Goal: Task Accomplishment & Management: Complete application form

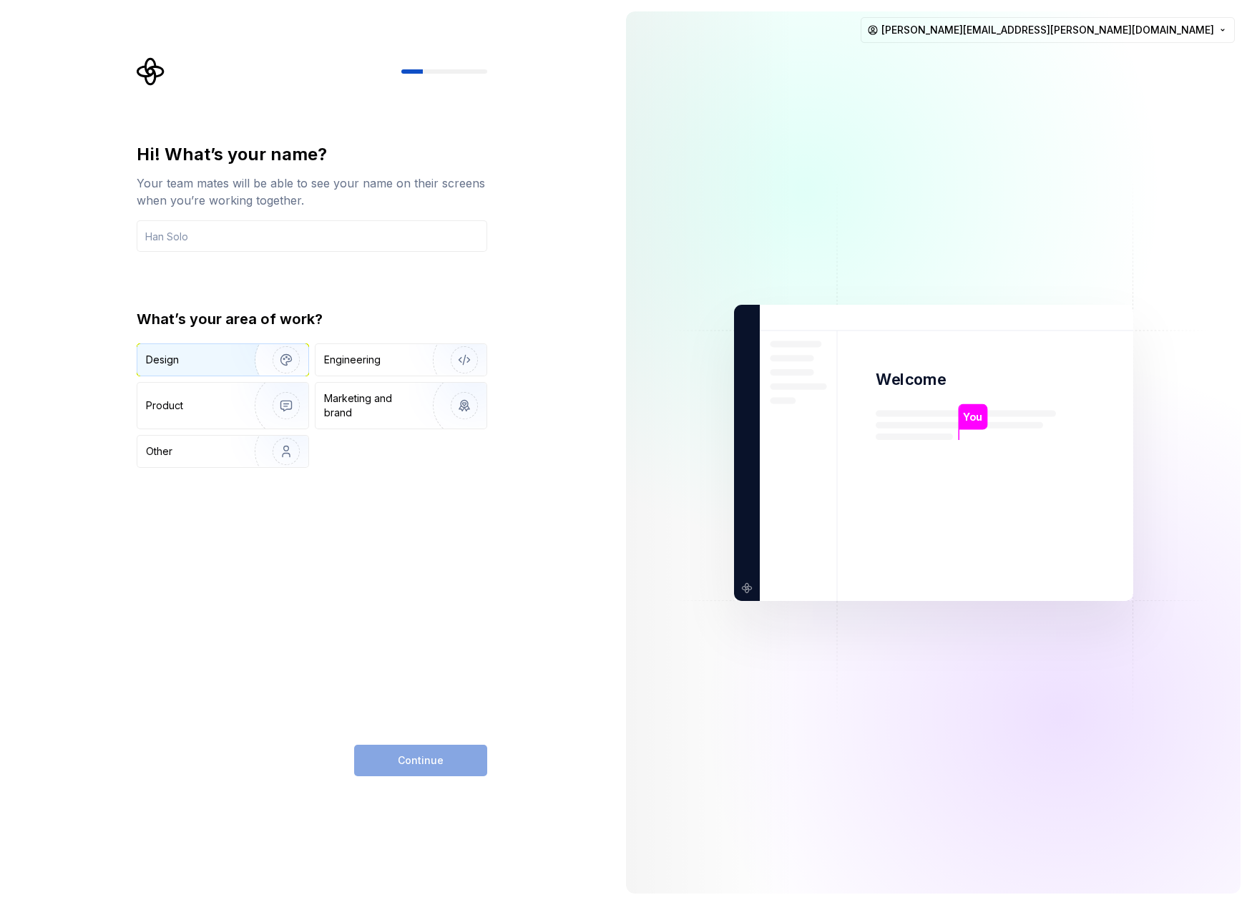
click at [247, 362] on img "button" at bounding box center [277, 360] width 92 height 96
click at [427, 769] on div "Continue" at bounding box center [420, 760] width 133 height 31
click at [273, 249] on input "text" at bounding box center [312, 235] width 351 height 31
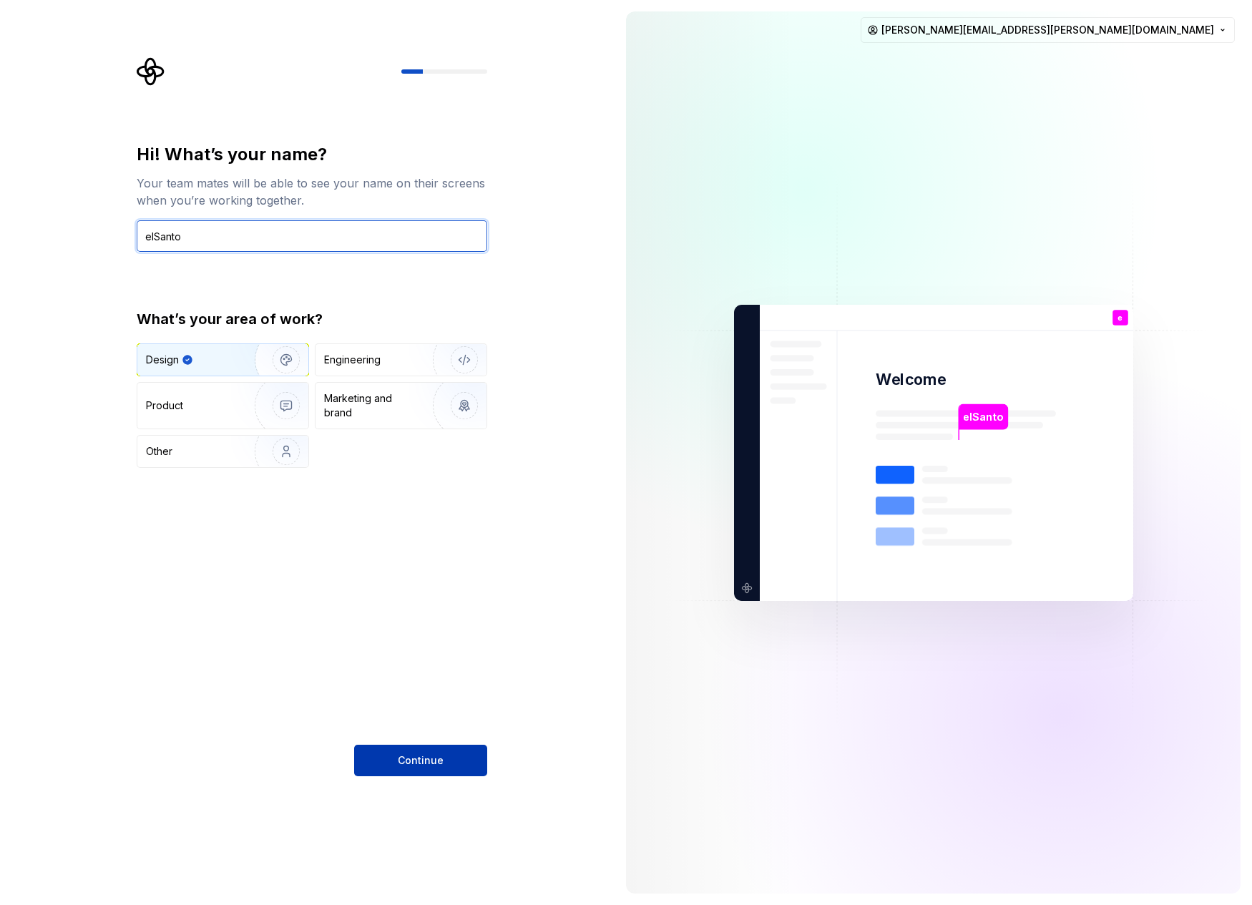
type input "elSanto"
click at [452, 752] on button "Continue" at bounding box center [420, 760] width 133 height 31
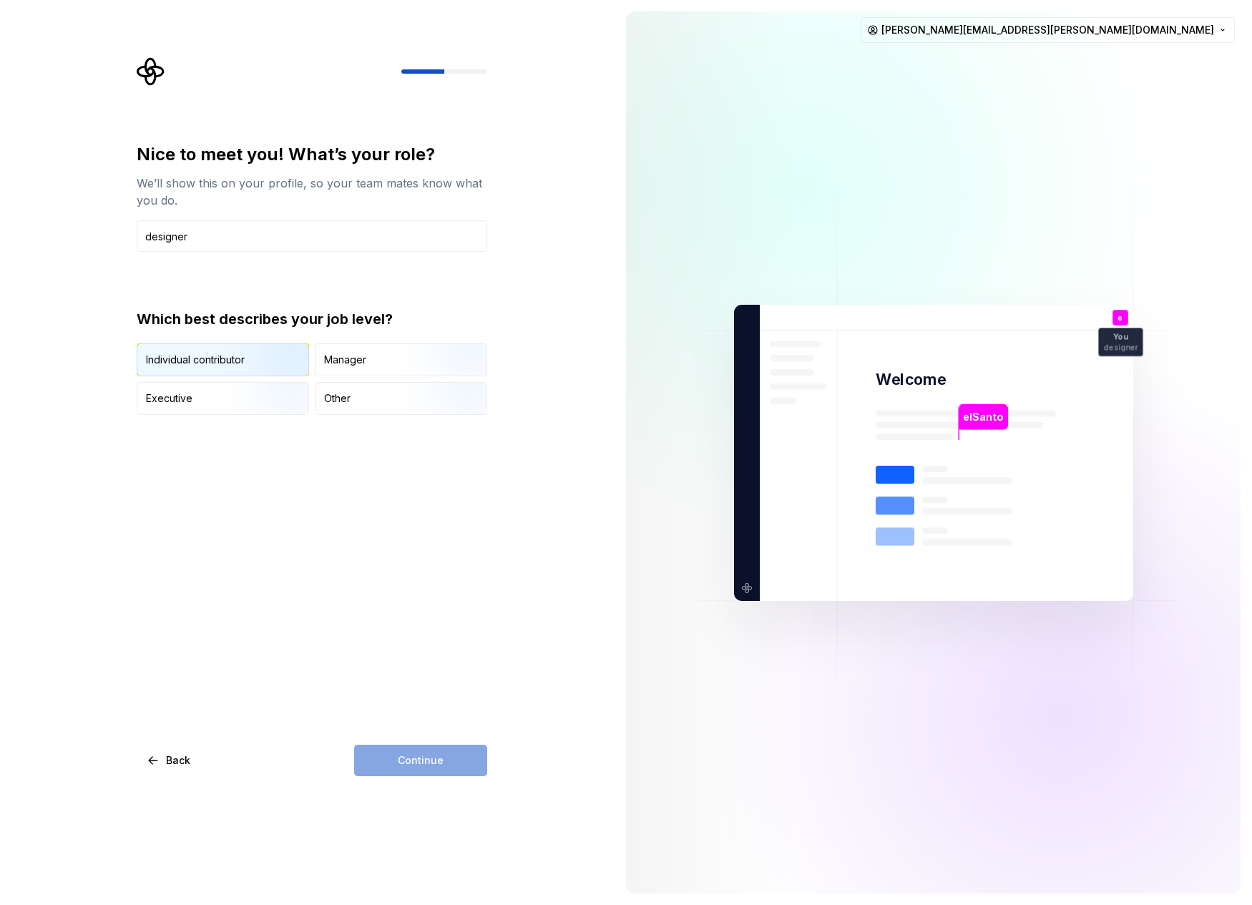
type input "designer"
click at [224, 361] on div "Individual contributor" at bounding box center [195, 360] width 99 height 14
click at [426, 768] on button "Continue" at bounding box center [420, 760] width 133 height 31
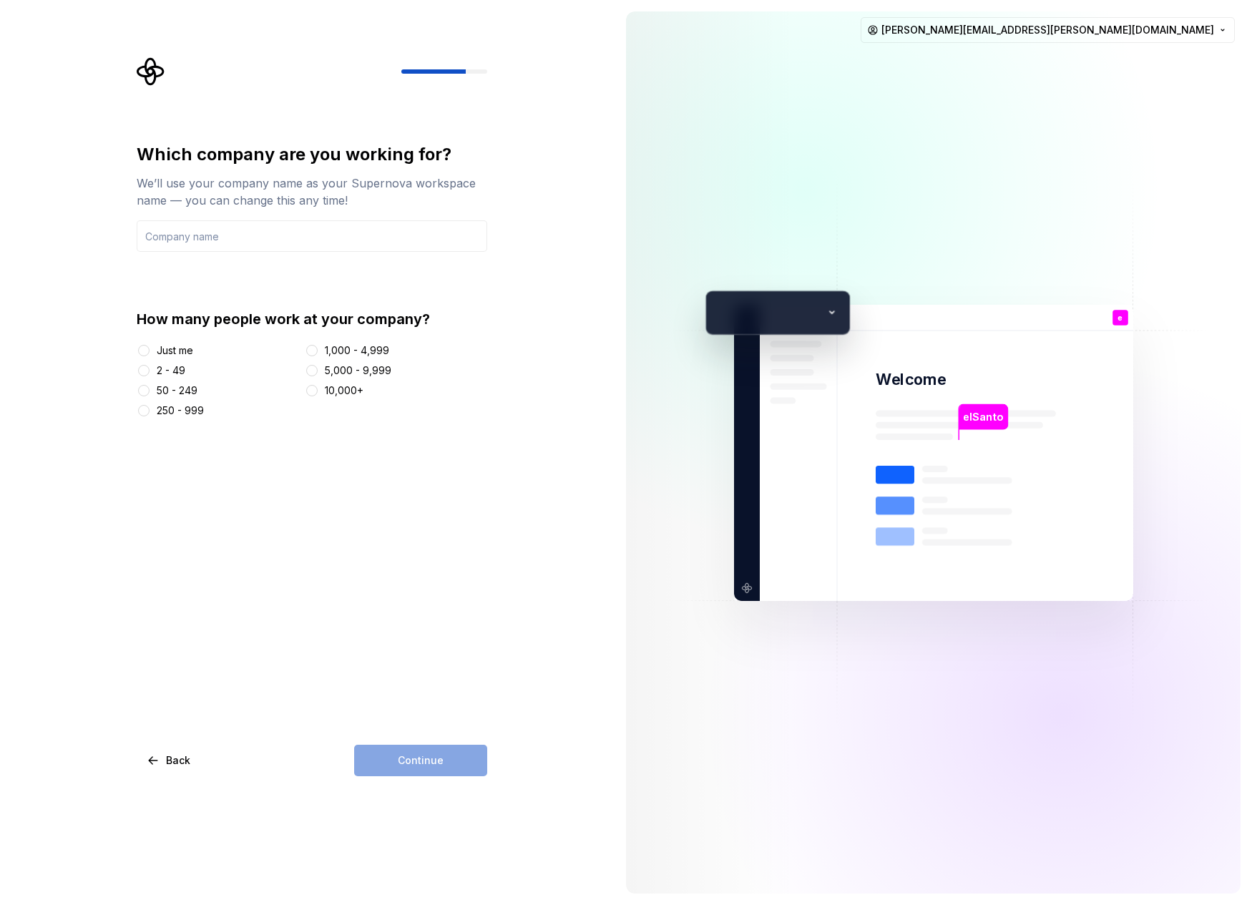
click at [165, 351] on div "Just me" at bounding box center [175, 350] width 36 height 14
click at [150, 351] on button "Just me" at bounding box center [143, 350] width 11 height 11
click at [243, 235] on input "text" at bounding box center [312, 235] width 351 height 31
click at [417, 768] on button "Continue" at bounding box center [420, 760] width 133 height 31
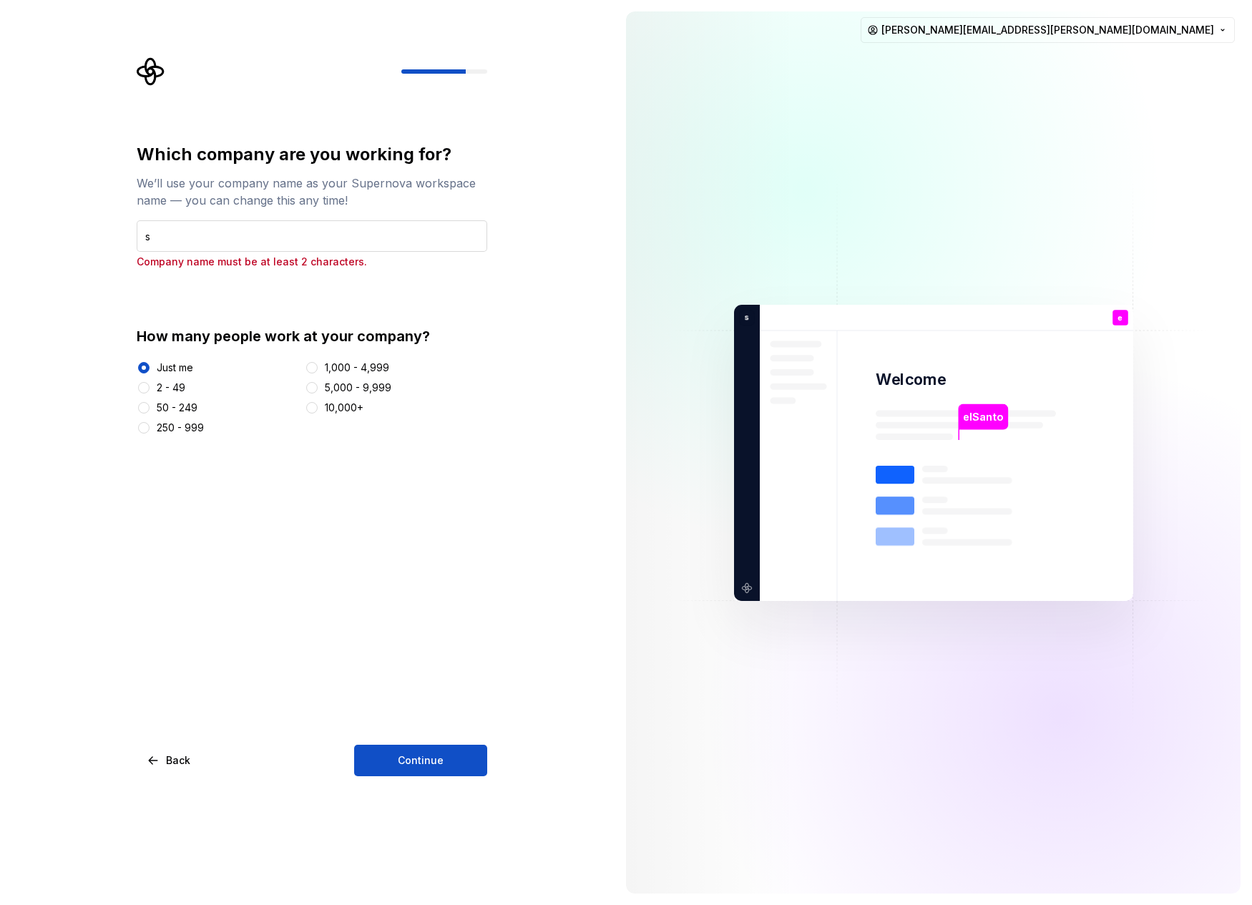
click at [240, 225] on input "s" at bounding box center [312, 235] width 351 height 31
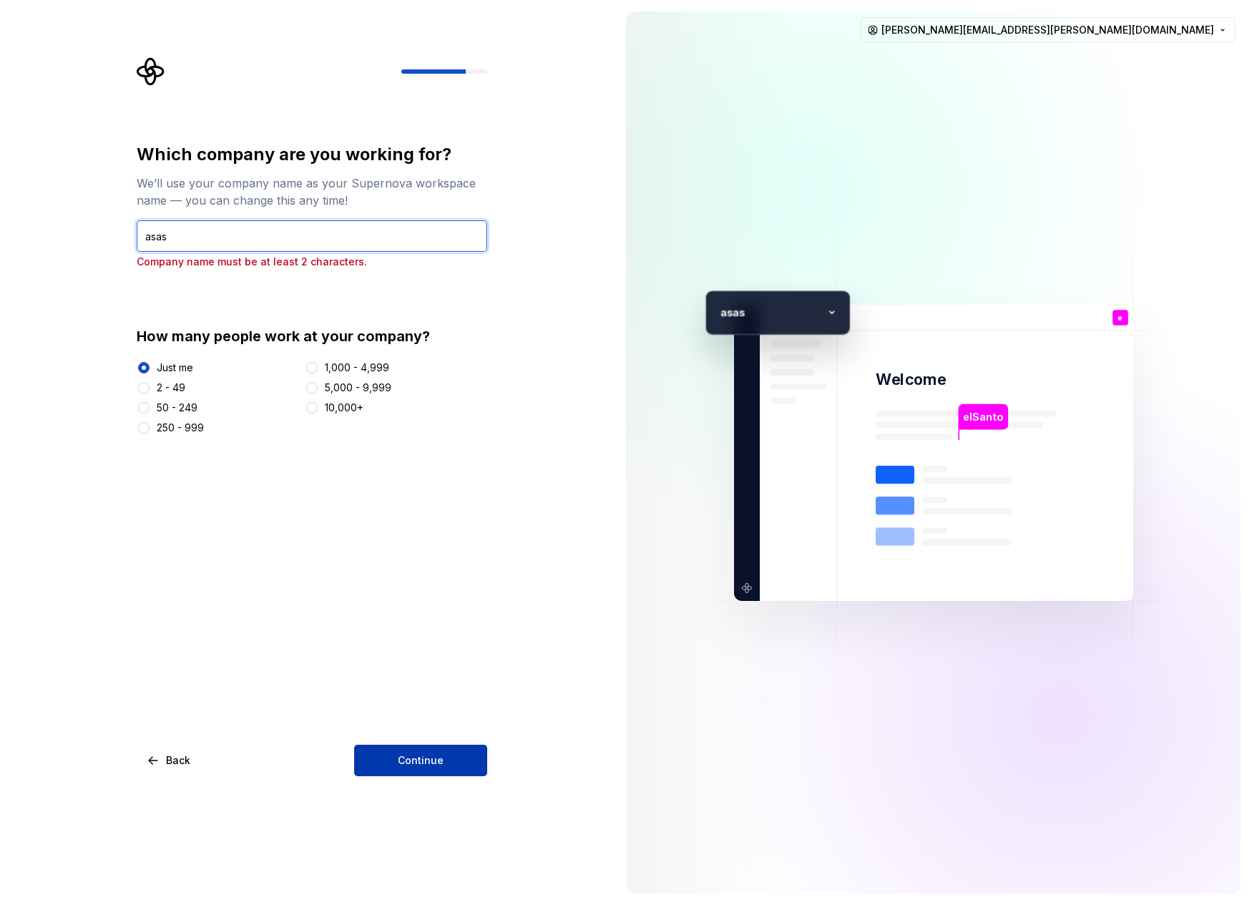
type input "asas"
click at [436, 753] on button "Continue" at bounding box center [420, 760] width 133 height 31
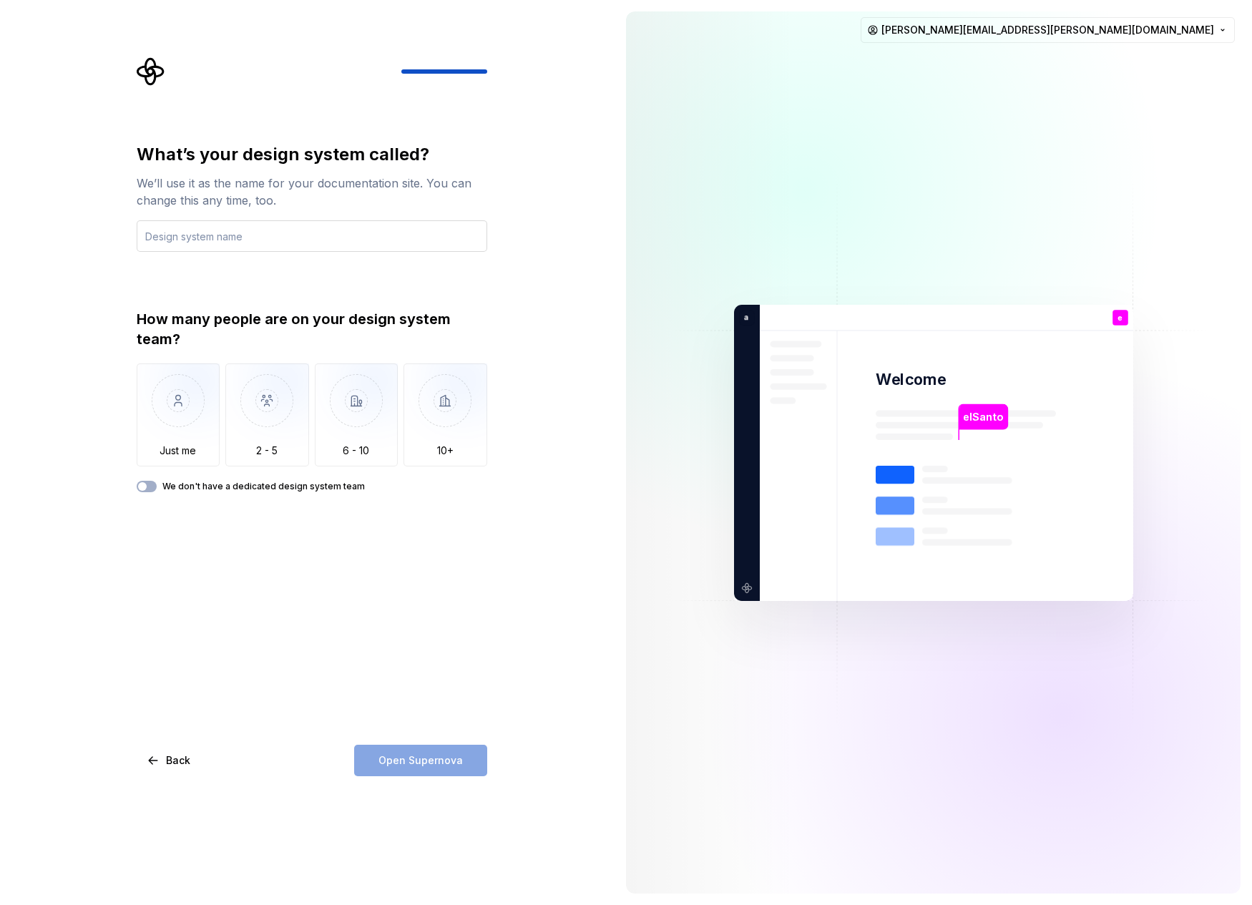
click at [194, 235] on input "text" at bounding box center [312, 235] width 351 height 31
type input "sasd"
click at [216, 452] on img "button" at bounding box center [179, 411] width 84 height 96
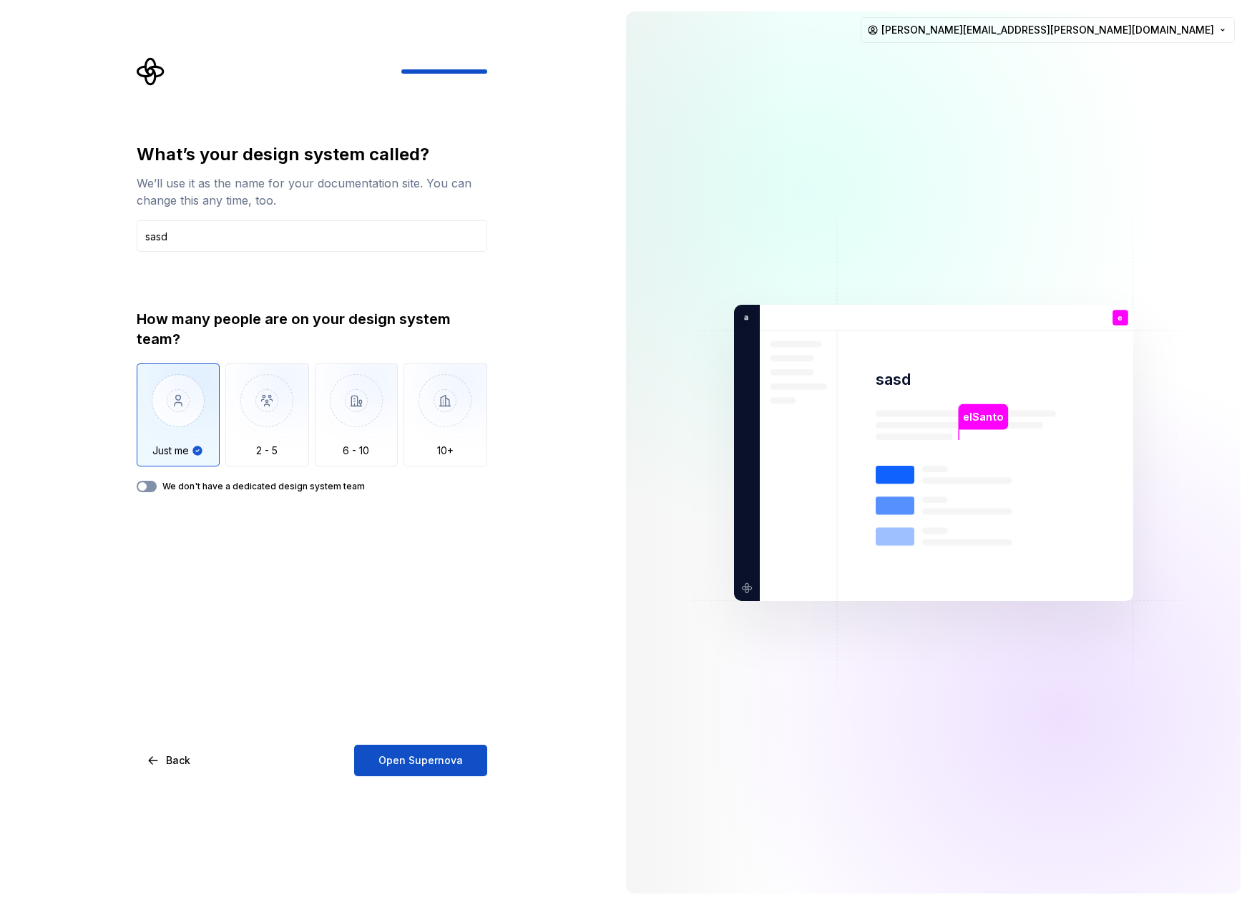
click at [150, 484] on button "We don't have a dedicated design system team" at bounding box center [147, 486] width 20 height 11
click at [413, 747] on button "Open Supernova" at bounding box center [420, 760] width 133 height 31
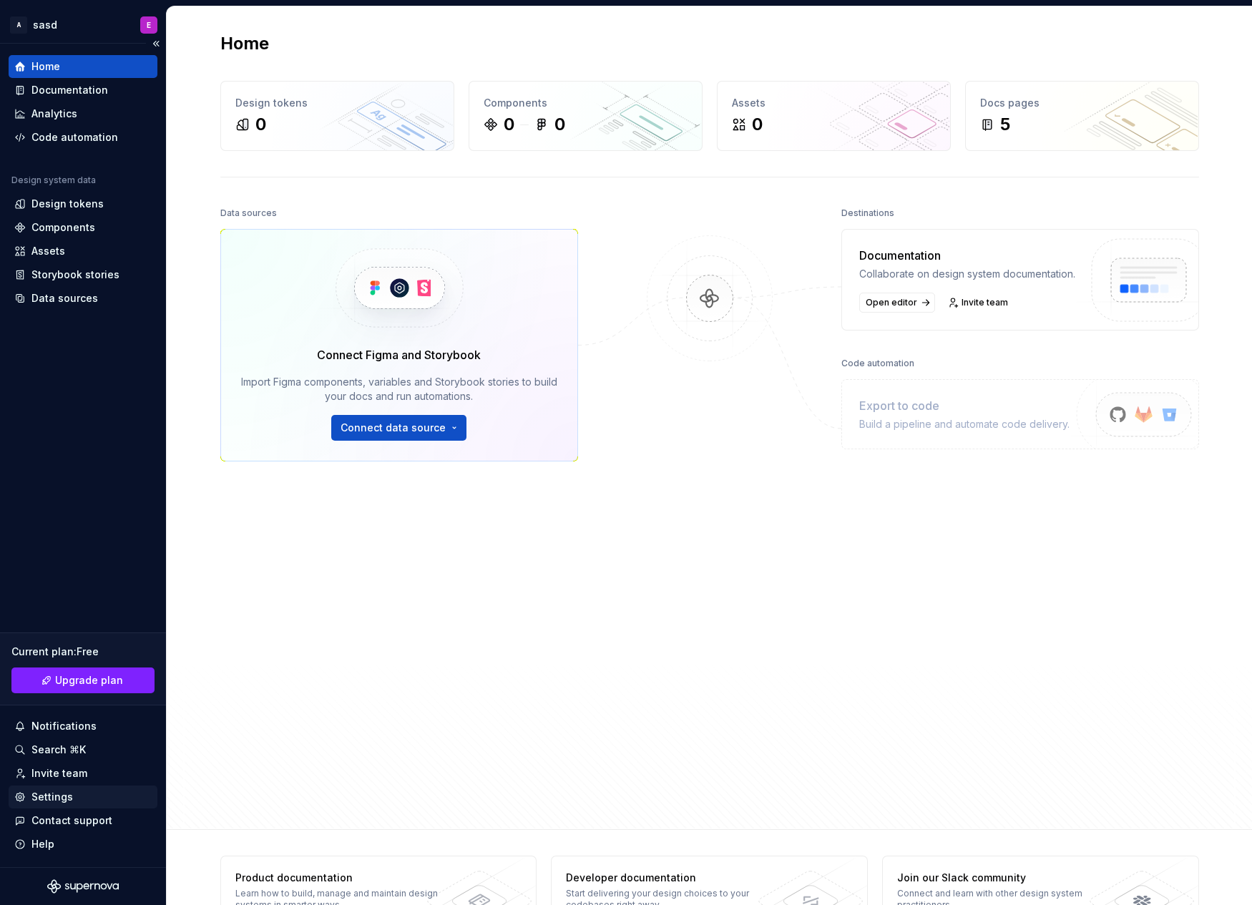
click at [64, 792] on div "Settings" at bounding box center [52, 797] width 42 height 14
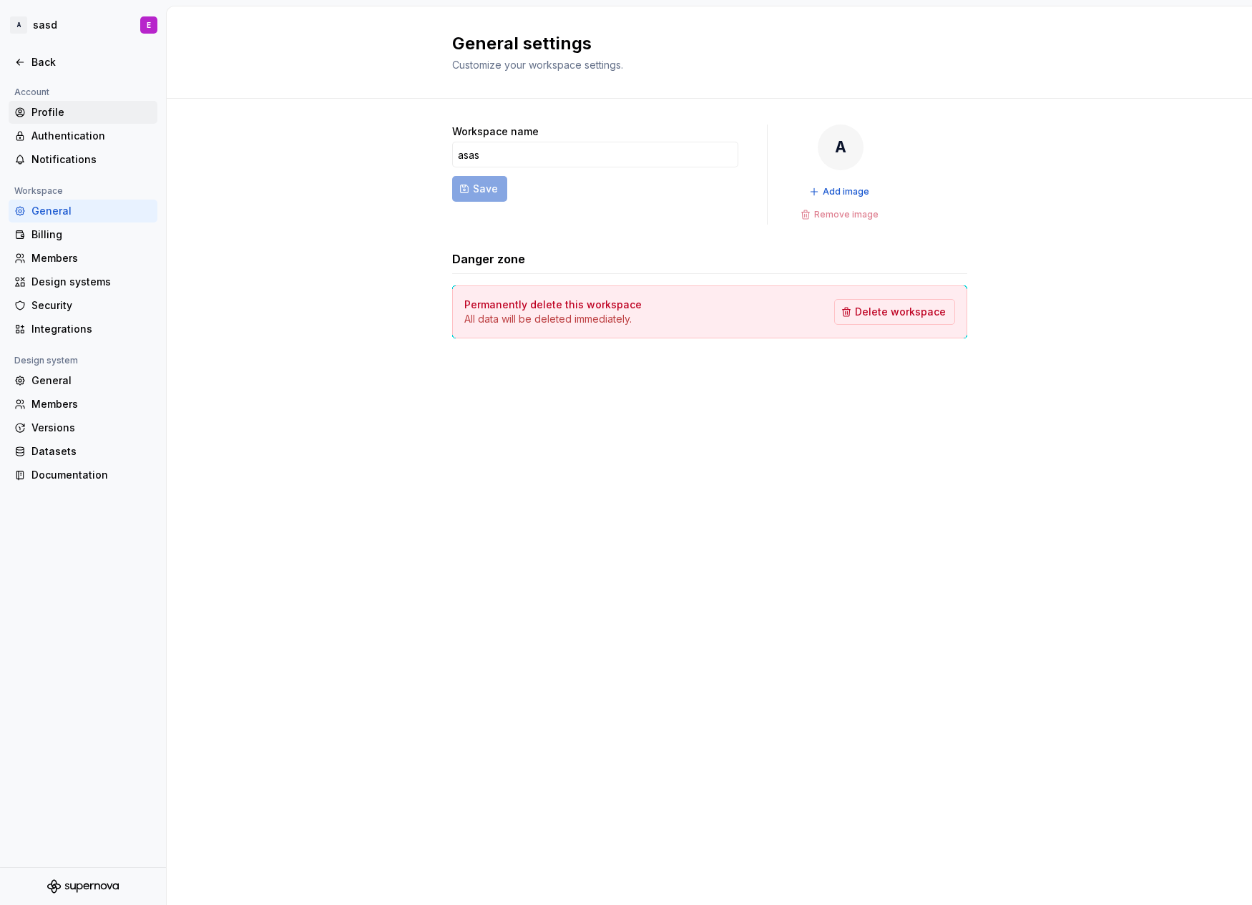
click at [52, 114] on div "Profile" at bounding box center [91, 112] width 120 height 14
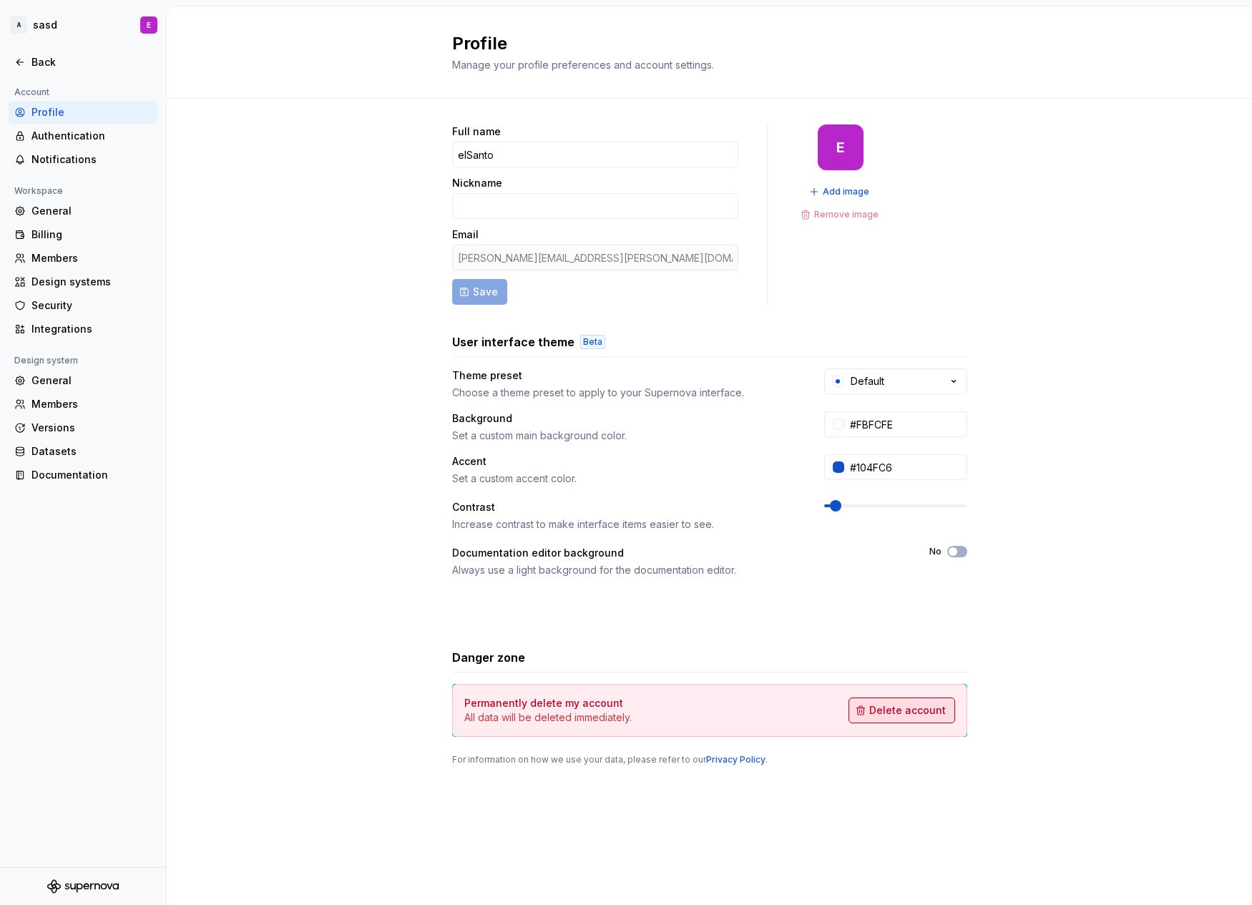
click at [914, 708] on span "Delete account" at bounding box center [907, 710] width 77 height 14
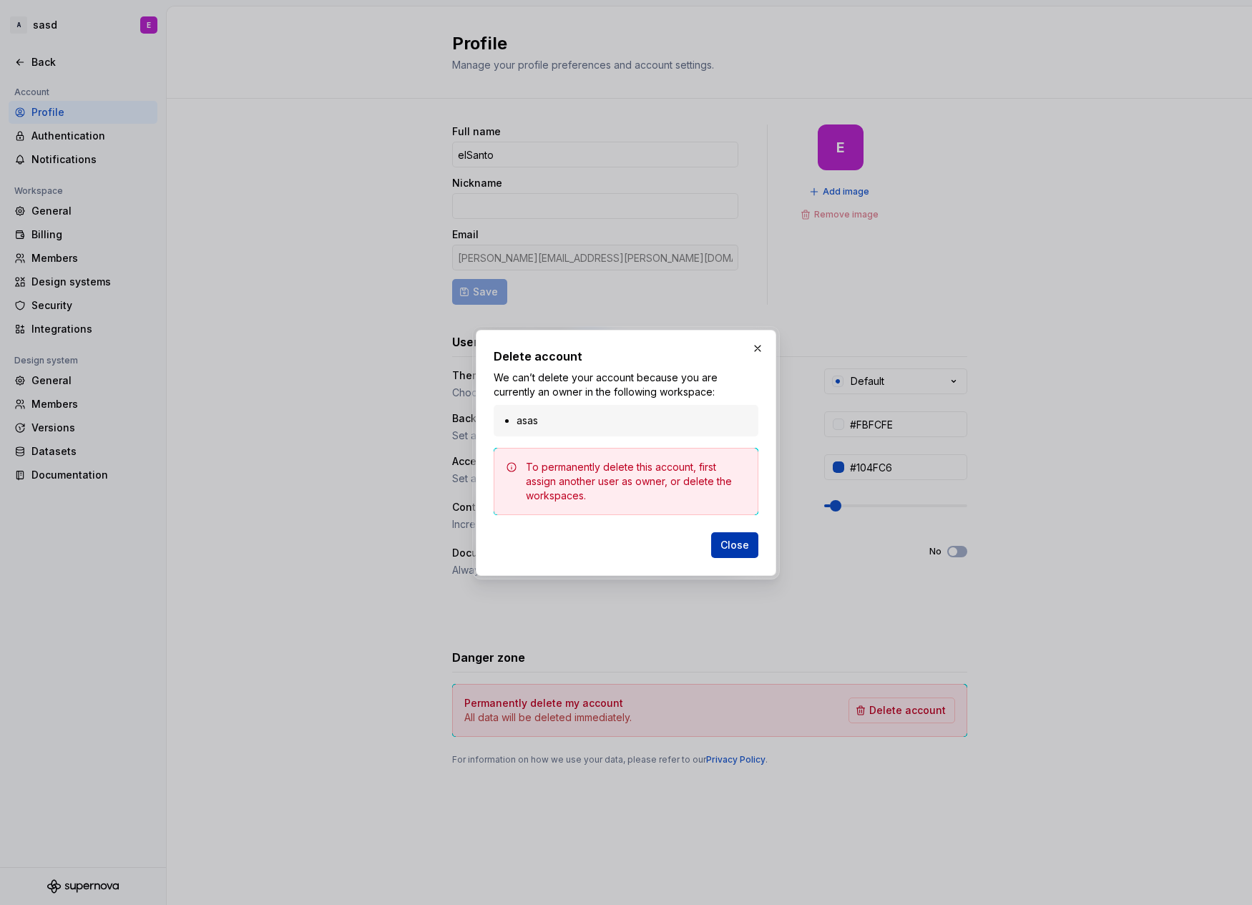
click at [727, 544] on span "Close" at bounding box center [735, 545] width 29 height 14
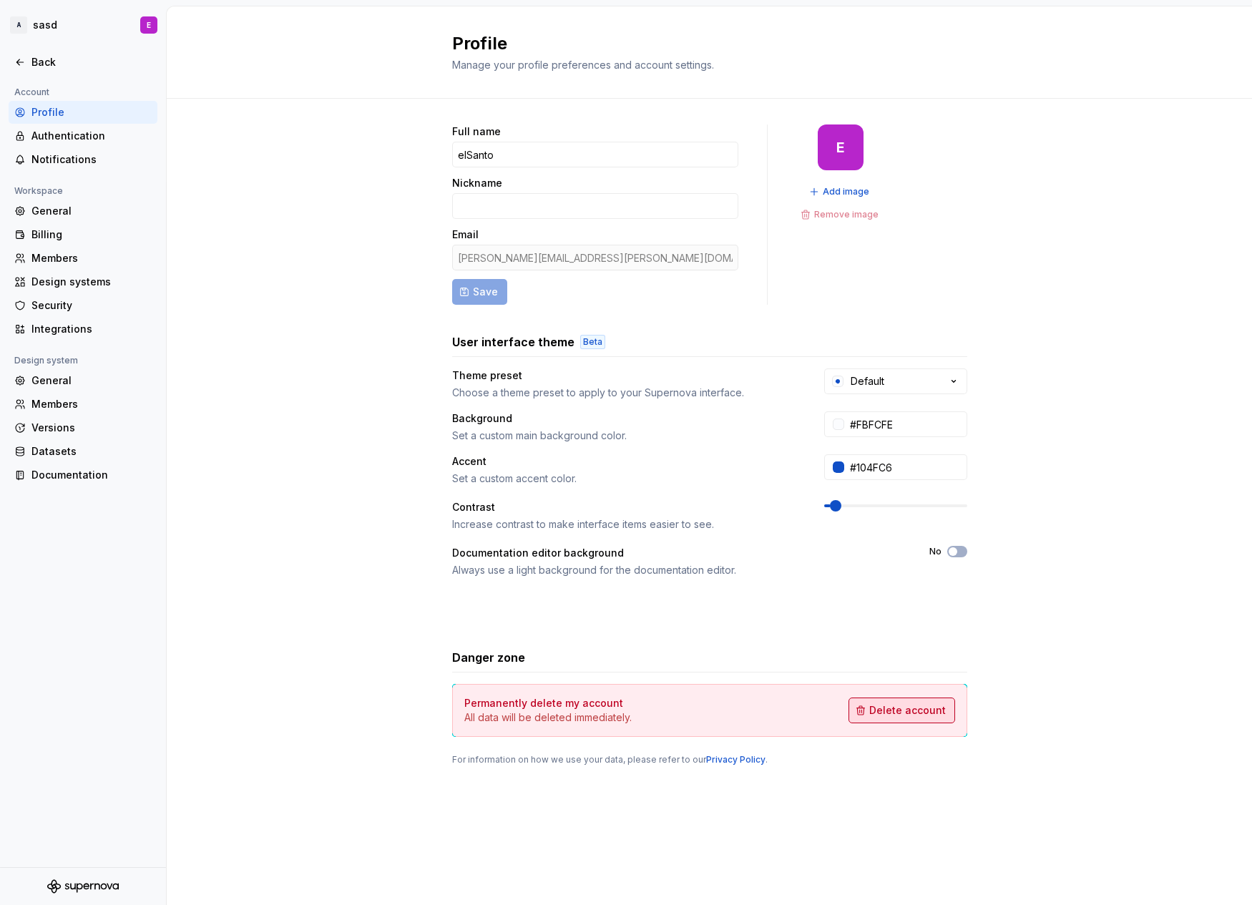
click at [925, 719] on button "Delete account" at bounding box center [902, 711] width 107 height 26
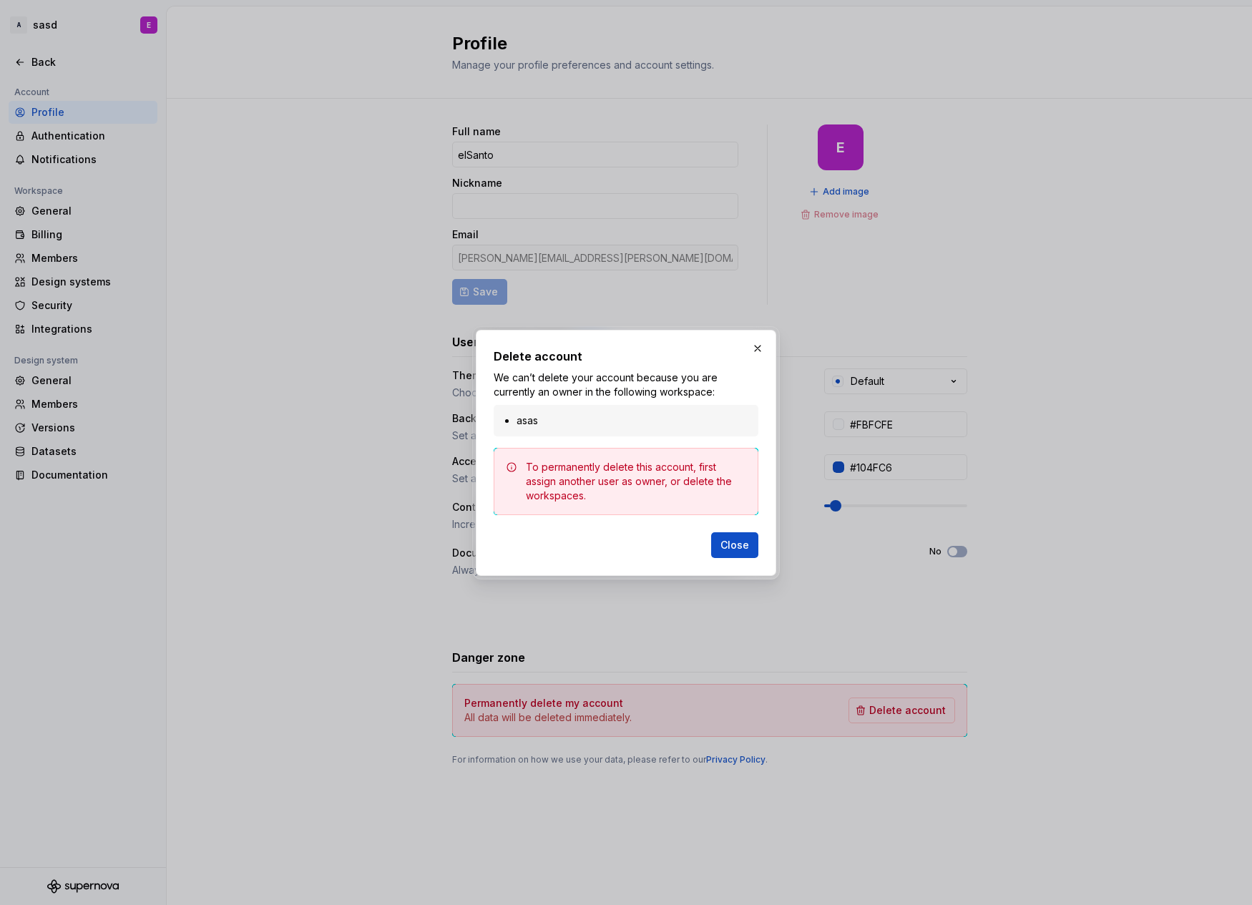
click at [524, 422] on li "asas" at bounding box center [633, 421] width 233 height 14
click at [739, 551] on span "Close" at bounding box center [735, 545] width 29 height 14
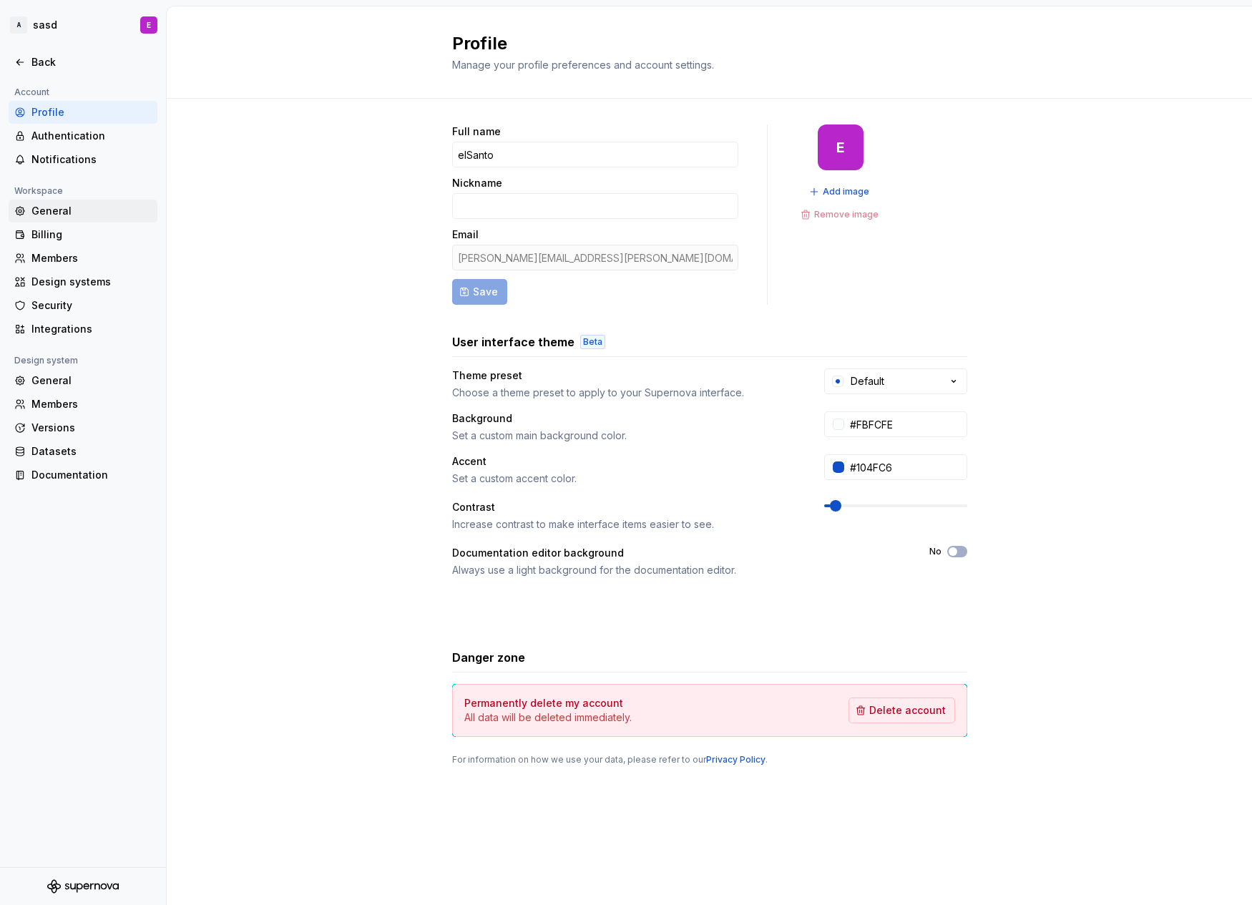
click at [67, 207] on div "General" at bounding box center [91, 211] width 120 height 14
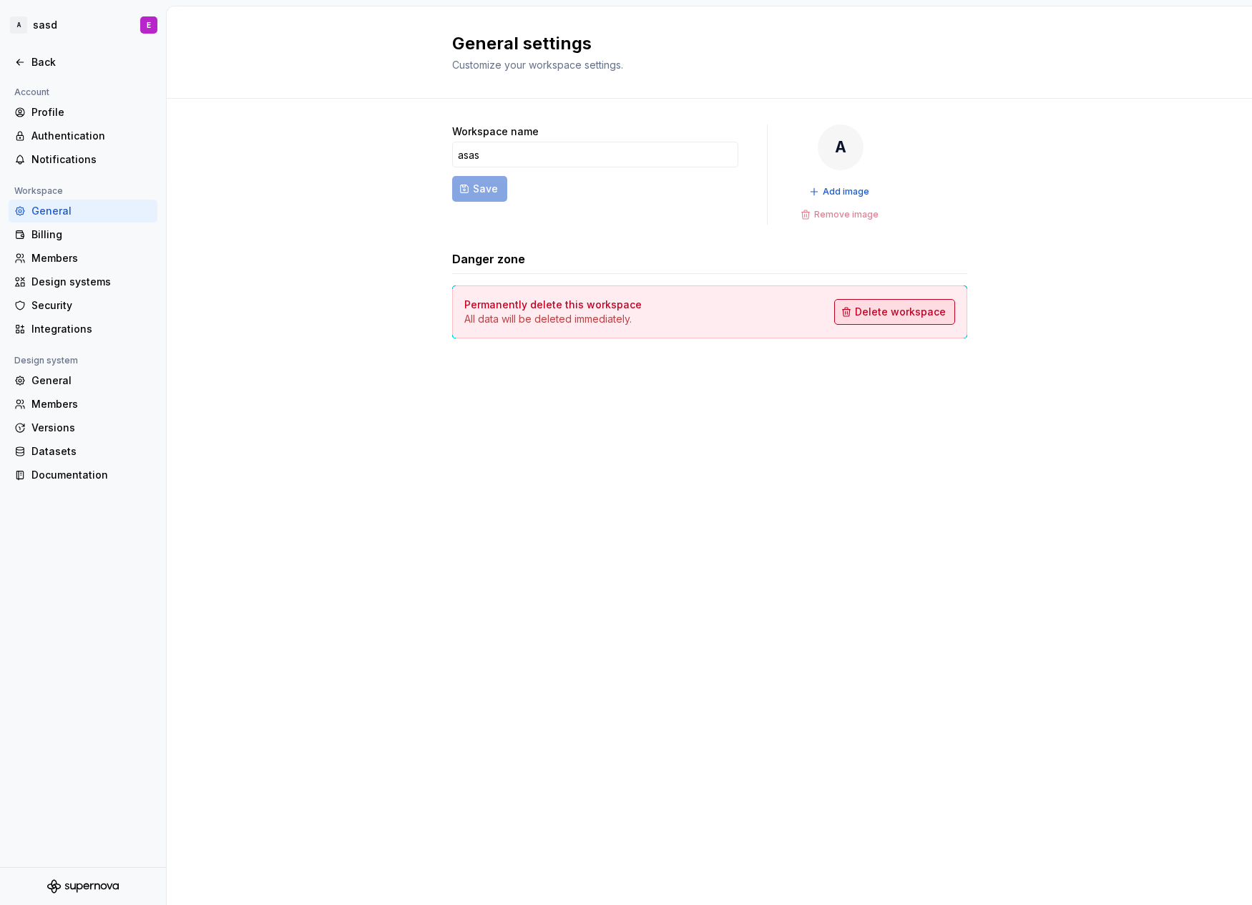
click at [868, 312] on span "Delete workspace" at bounding box center [900, 312] width 91 height 14
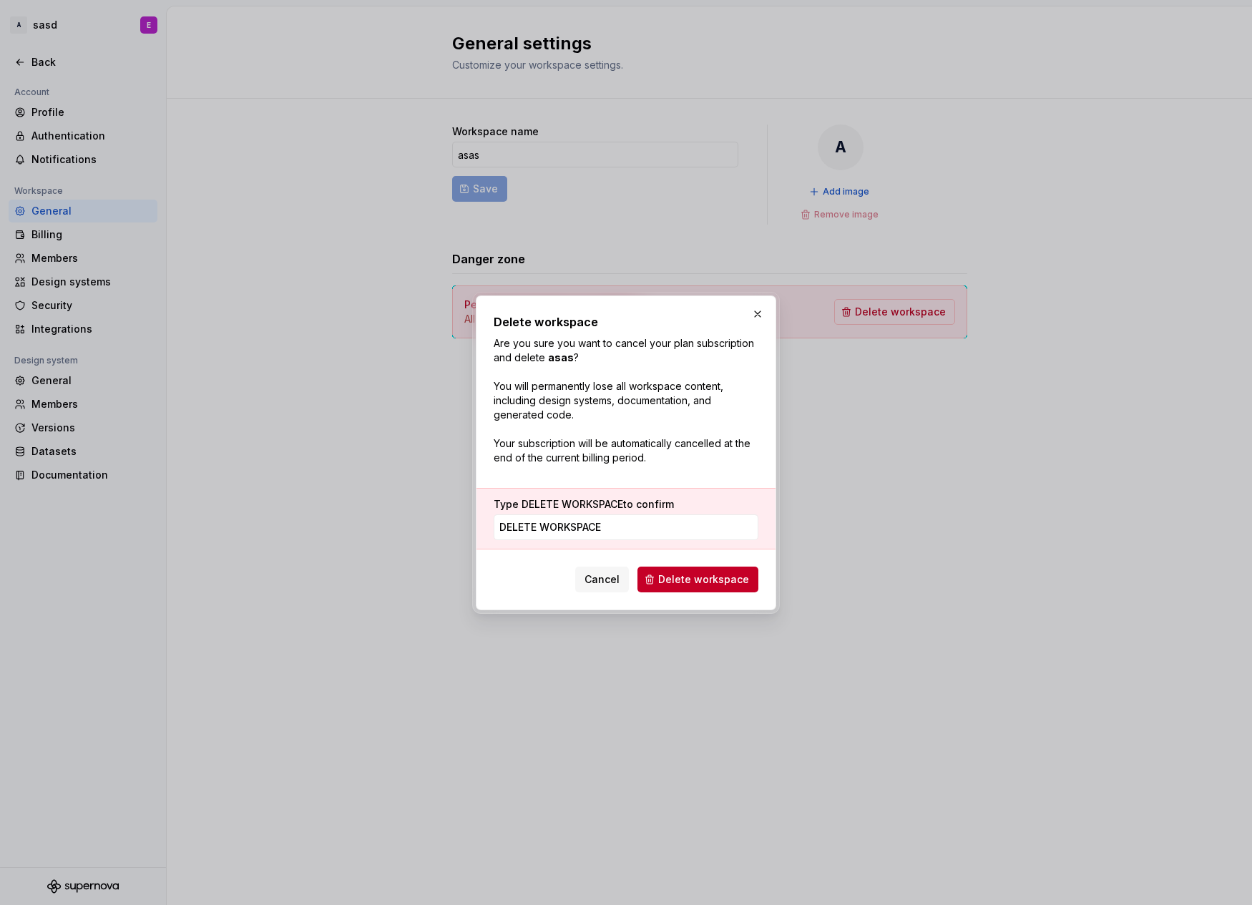
type input "delete workspace"
click at [716, 594] on div "Delete workspace Are you sure you want to cancel your plan subscription and del…" at bounding box center [626, 453] width 301 height 315
click at [700, 578] on span "Delete workspace" at bounding box center [703, 579] width 91 height 14
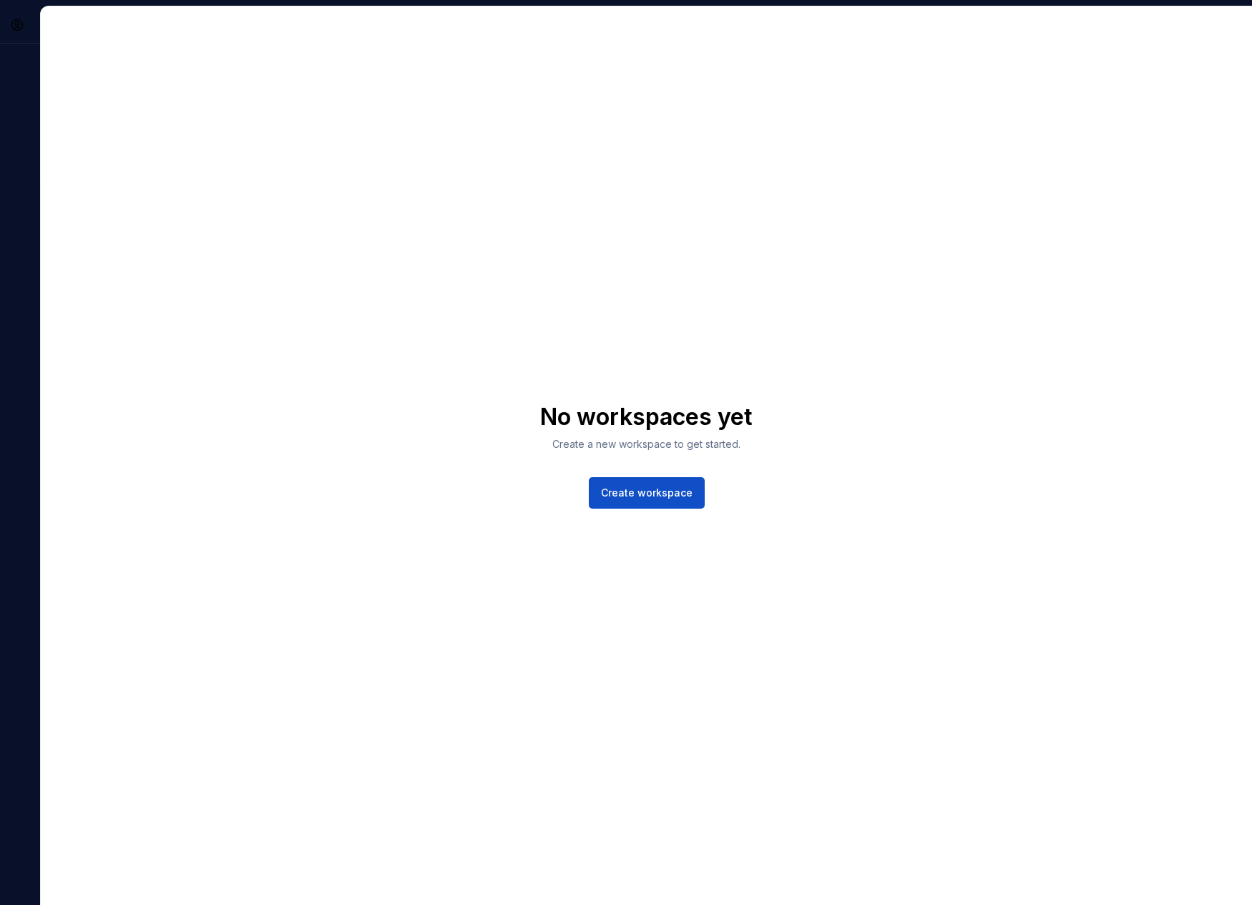
click at [480, 333] on div "No workspaces yet Create a new workspace to get started. Create workspace" at bounding box center [646, 455] width 1211 height 899
click at [31, 368] on div "E" at bounding box center [20, 455] width 40 height 899
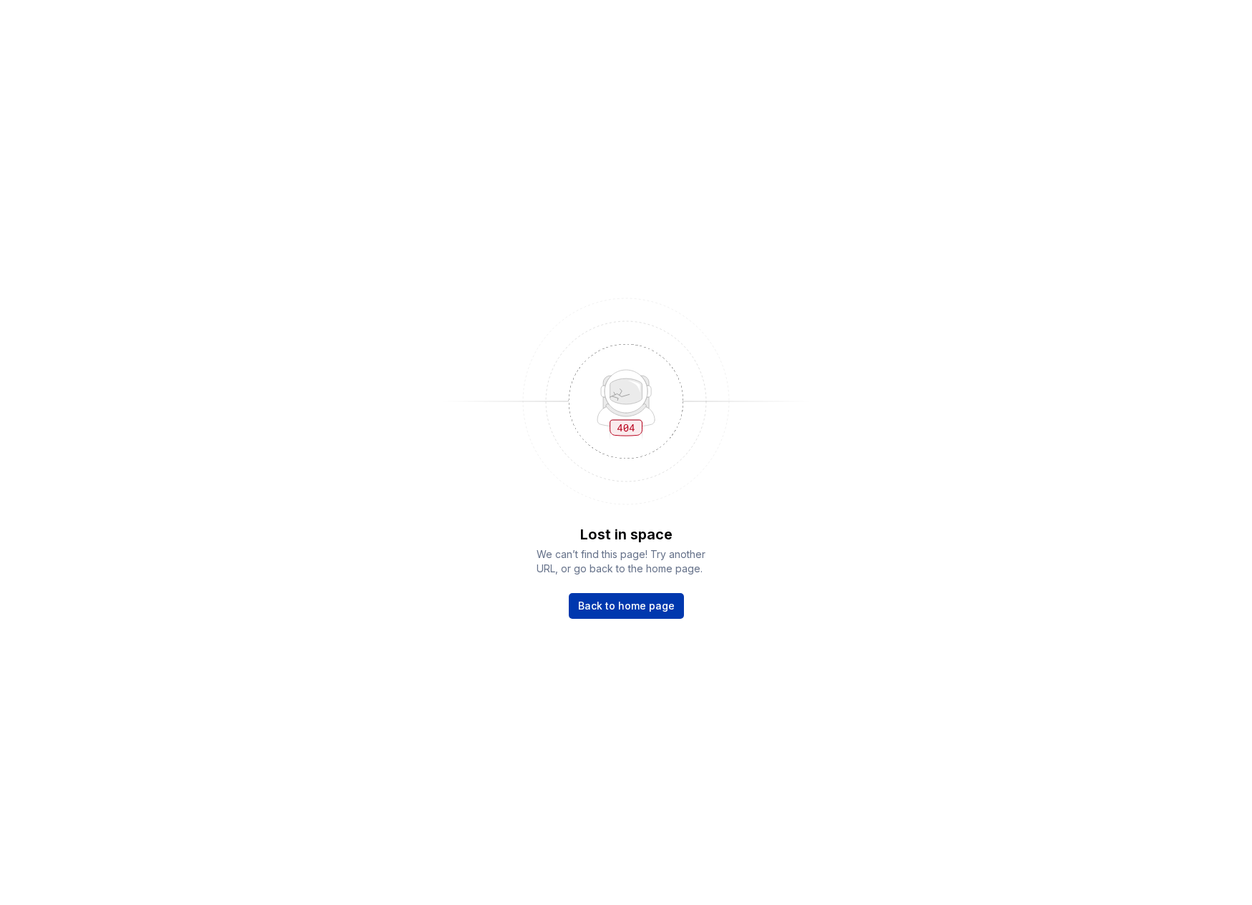
click at [610, 602] on span "Back to home page" at bounding box center [626, 606] width 97 height 14
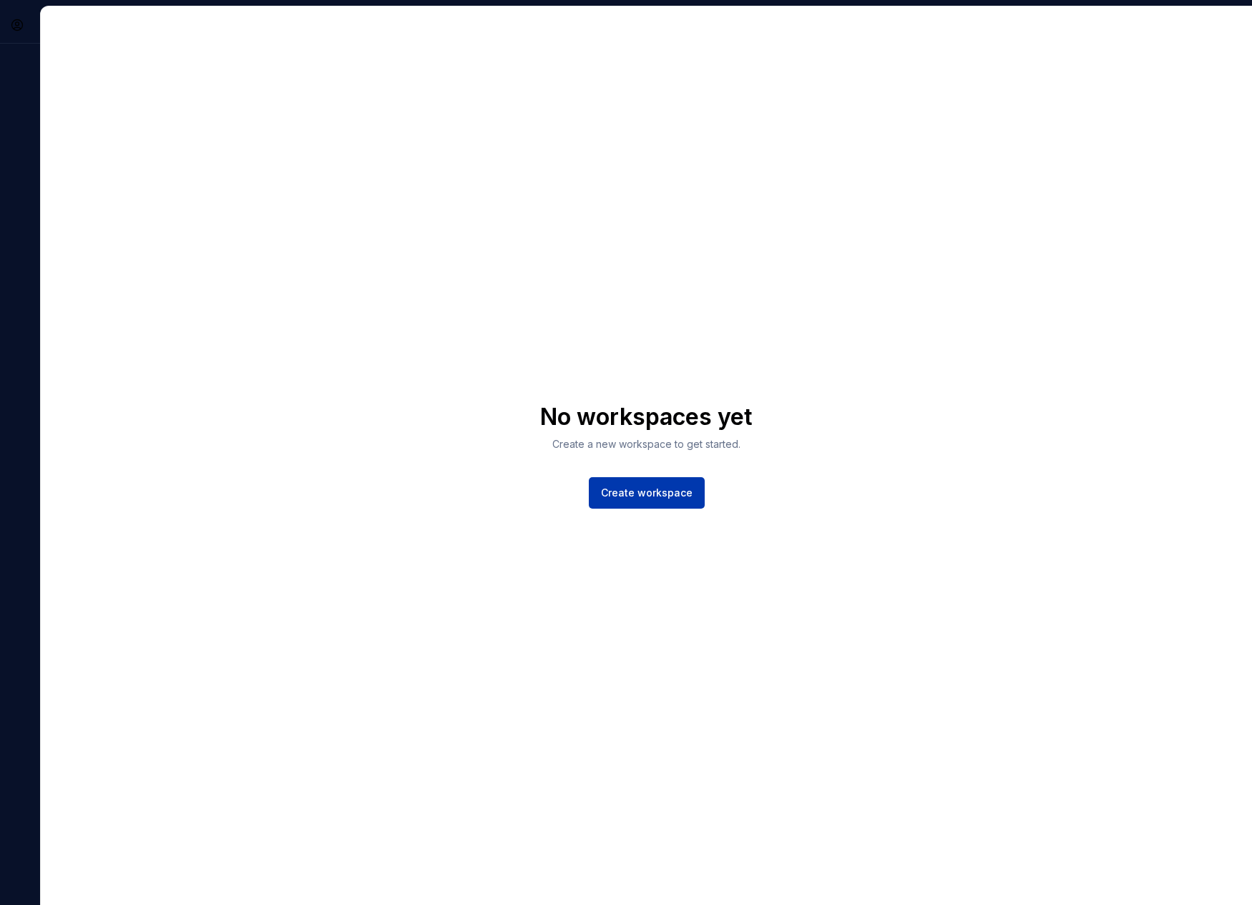
click at [646, 494] on span "Create workspace" at bounding box center [647, 493] width 92 height 14
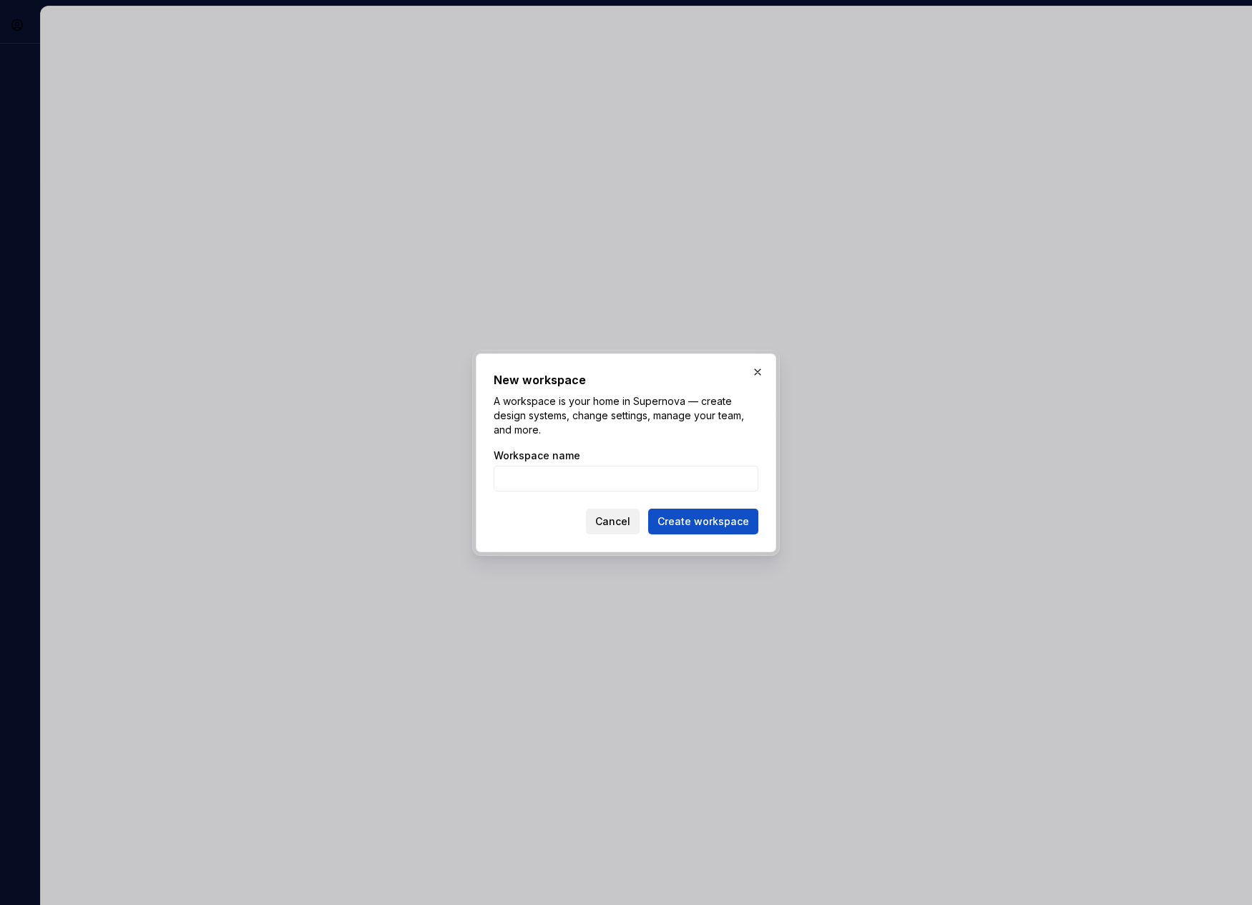
click at [602, 522] on span "Cancel" at bounding box center [612, 521] width 35 height 14
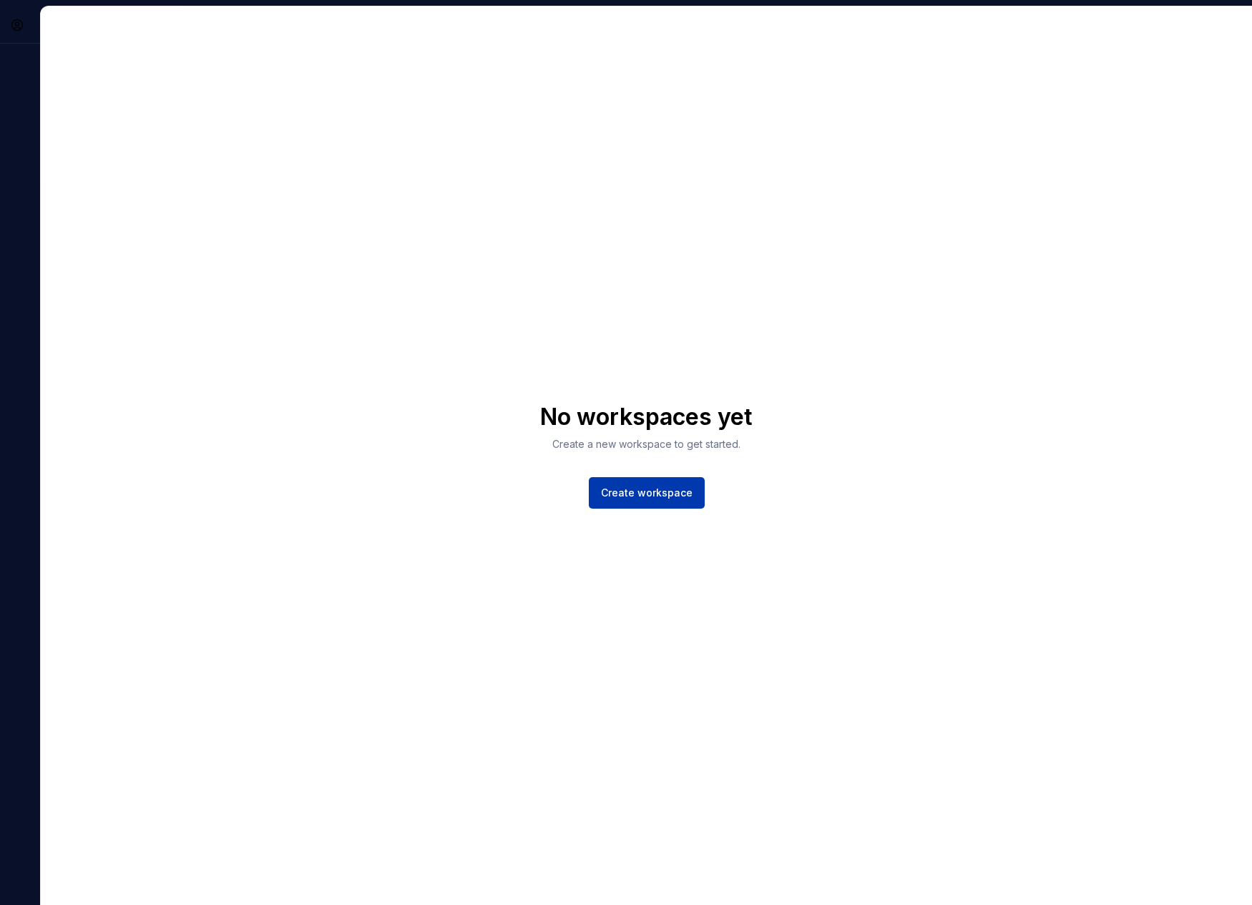
click at [608, 497] on span "Create workspace" at bounding box center [647, 493] width 92 height 14
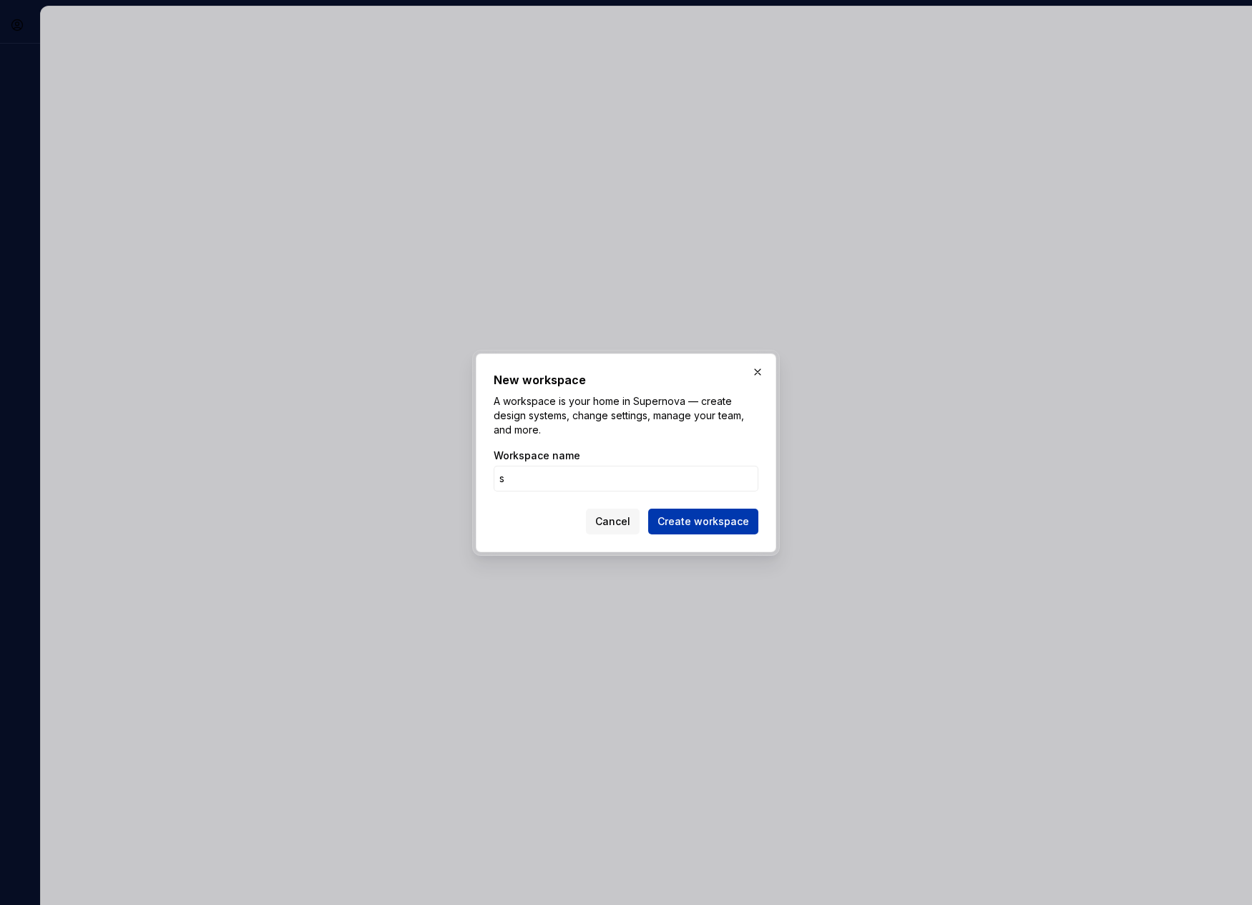
click at [723, 522] on span "Create workspace" at bounding box center [704, 521] width 92 height 14
type input "sas"
click at [708, 519] on span "Create workspace" at bounding box center [704, 521] width 92 height 14
